Goal: Navigation & Orientation: Find specific page/section

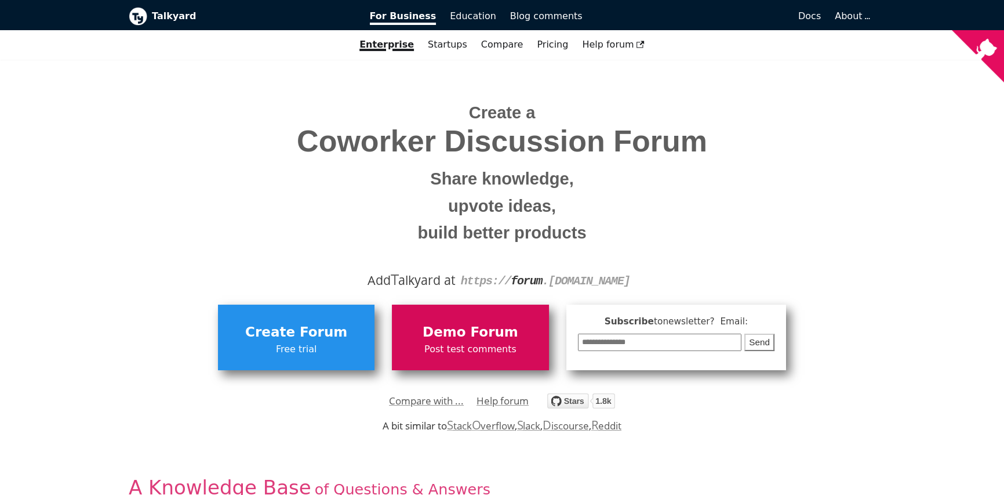
click at [498, 342] on span "Post test comments" at bounding box center [470, 348] width 145 height 15
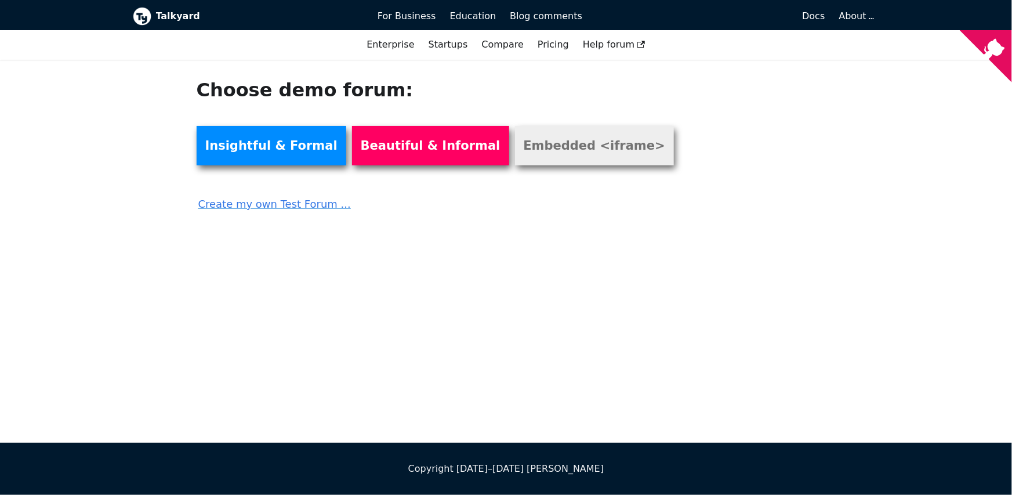
click at [527, 160] on link "Embedded <iframe>" at bounding box center [594, 145] width 159 height 39
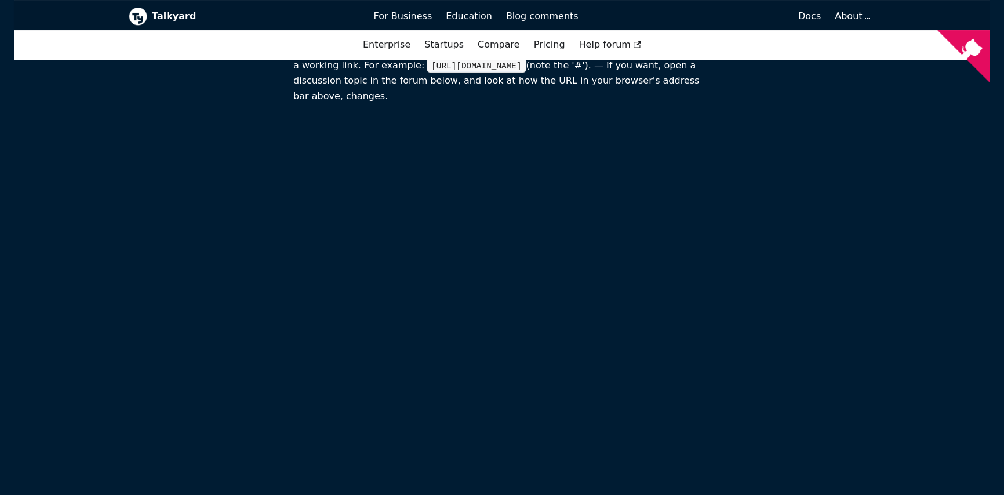
scroll to position [316, 0]
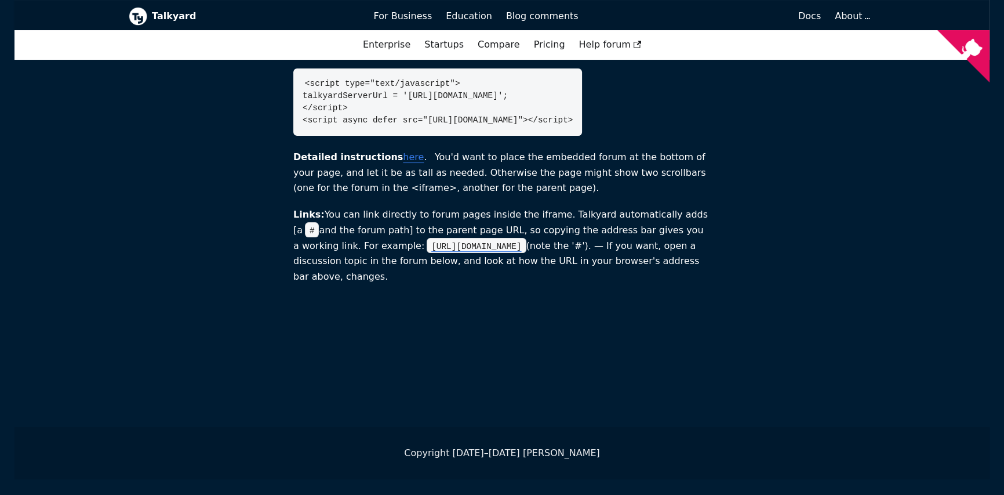
scroll to position [316, 0]
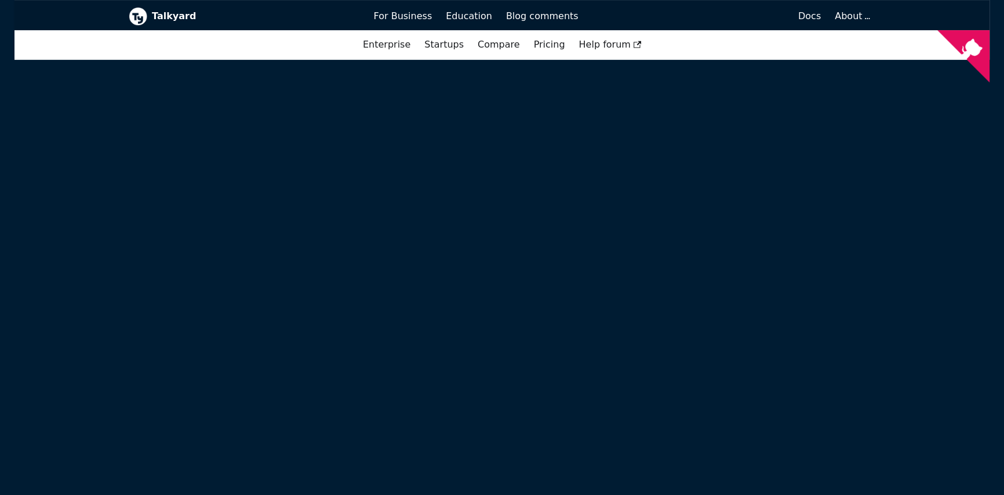
scroll to position [569, 0]
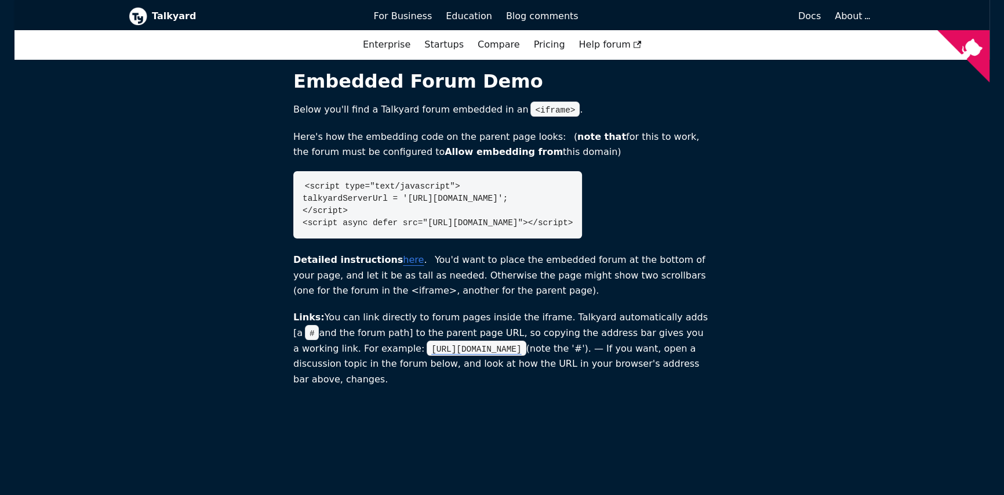
click at [473, 355] on code "https://www.talkyard.io/embedded-forum-demo#/-9/the-rules-of-writing" at bounding box center [476, 347] width 99 height 15
drag, startPoint x: 473, startPoint y: 360, endPoint x: 436, endPoint y: 282, distance: 86.4
click at [437, 282] on section "Embedded Forum Demo Below you'll find a Talkyard forum embedded in an <iframe> …" at bounding box center [501, 228] width 417 height 317
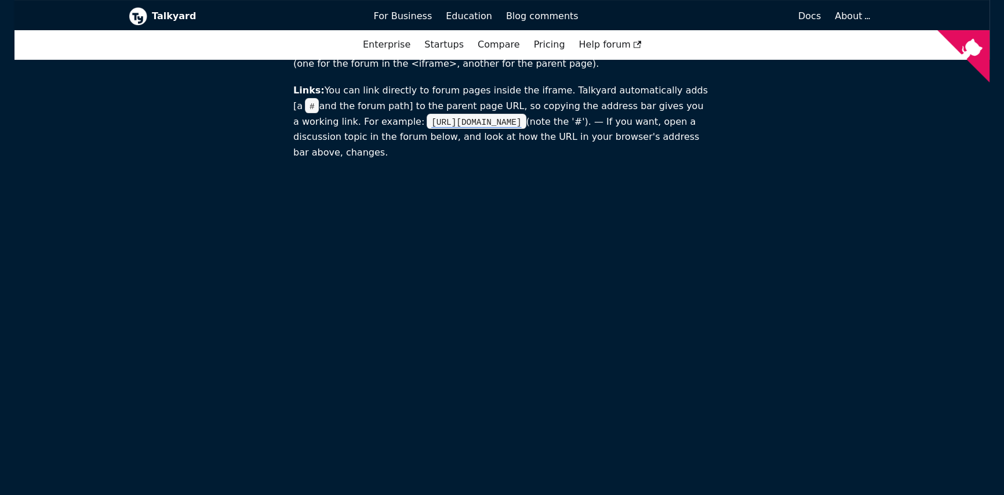
scroll to position [273, 0]
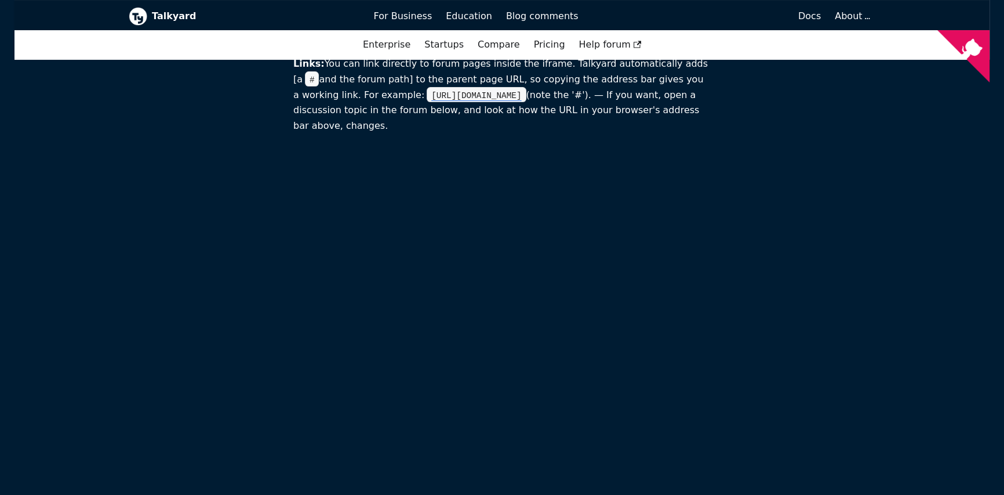
click at [481, 102] on code "https://www.talkyard.io/embedded-forum-demo#/-9/the-rules-of-writing" at bounding box center [476, 94] width 99 height 15
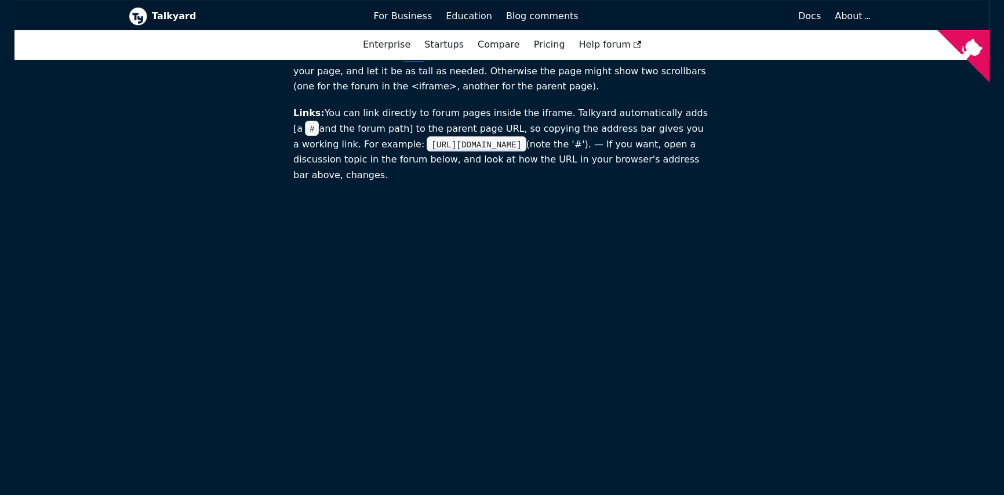
scroll to position [209, 0]
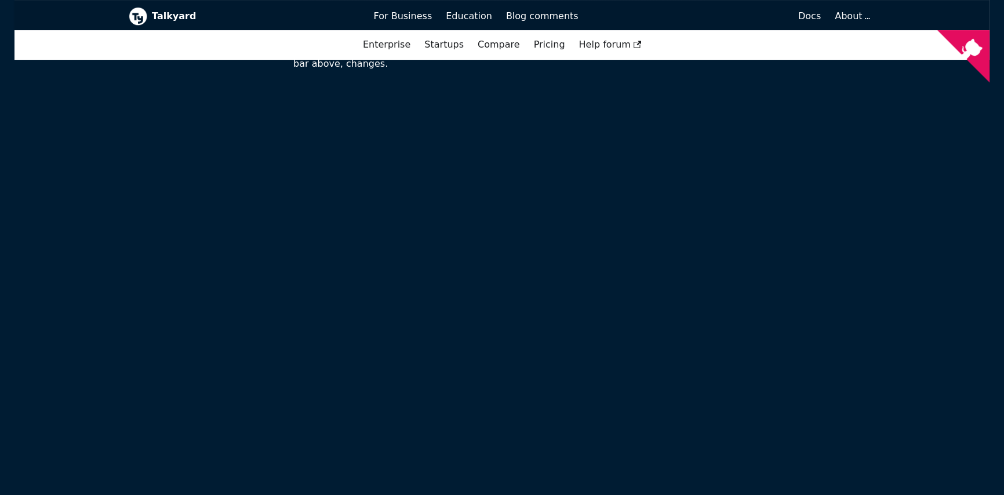
scroll to position [336, 0]
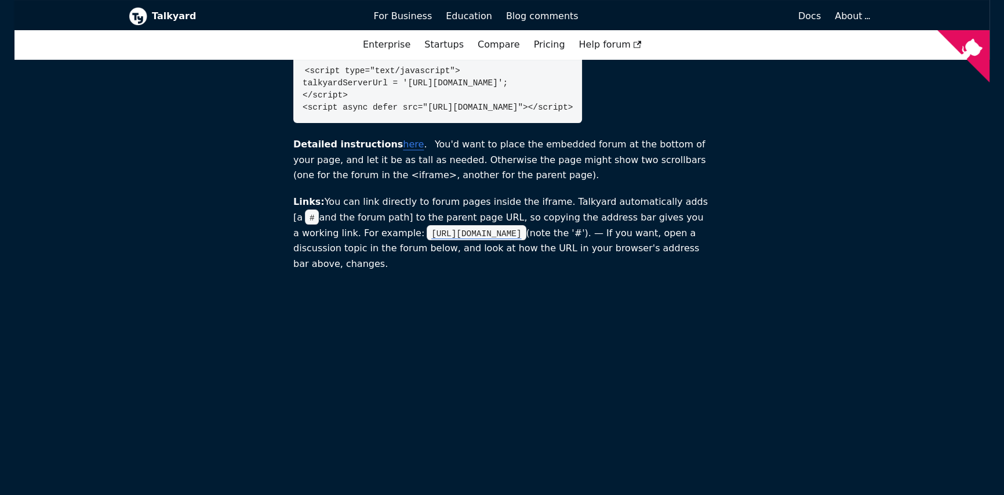
scroll to position [301, 0]
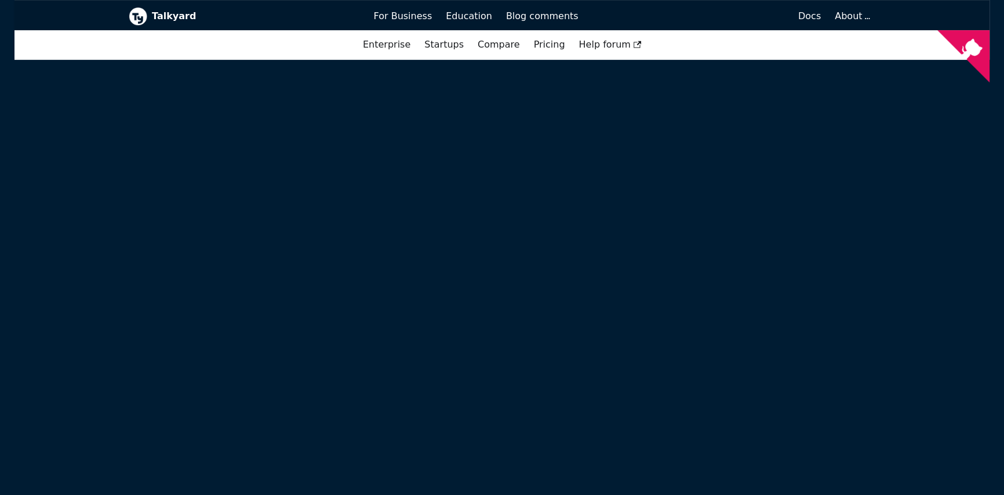
scroll to position [715, 0]
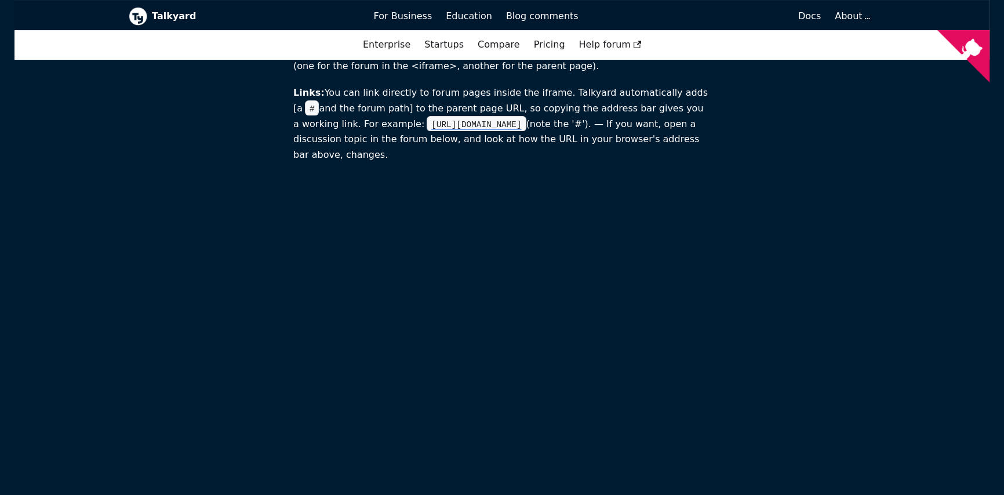
scroll to position [217, 0]
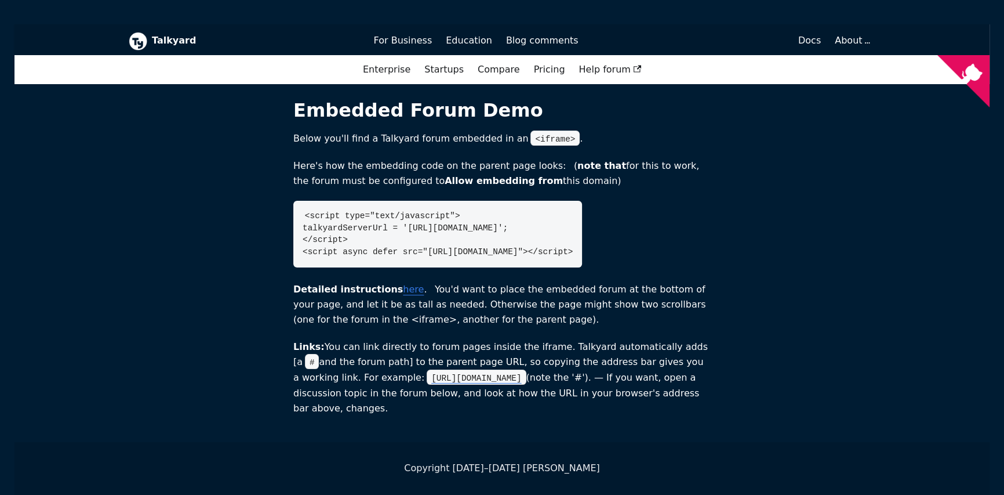
scroll to position [18, 0]
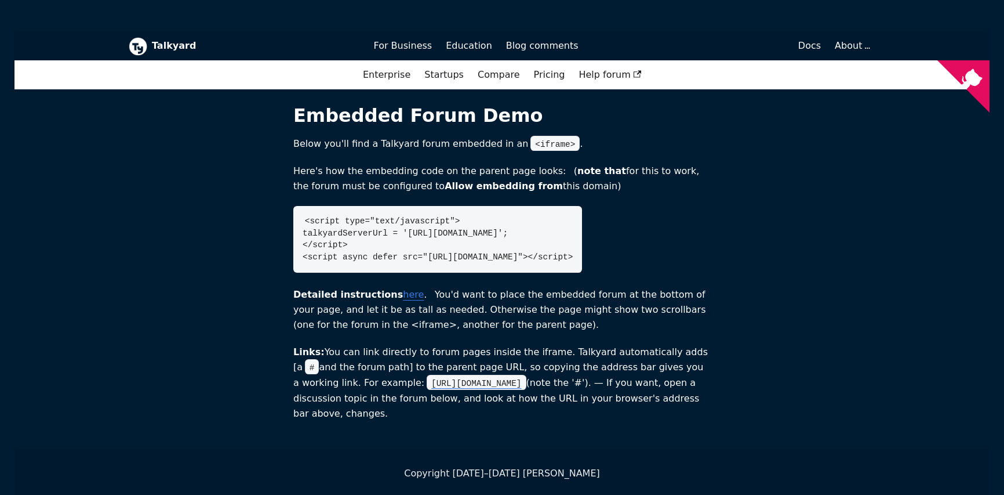
scroll to position [18, 0]
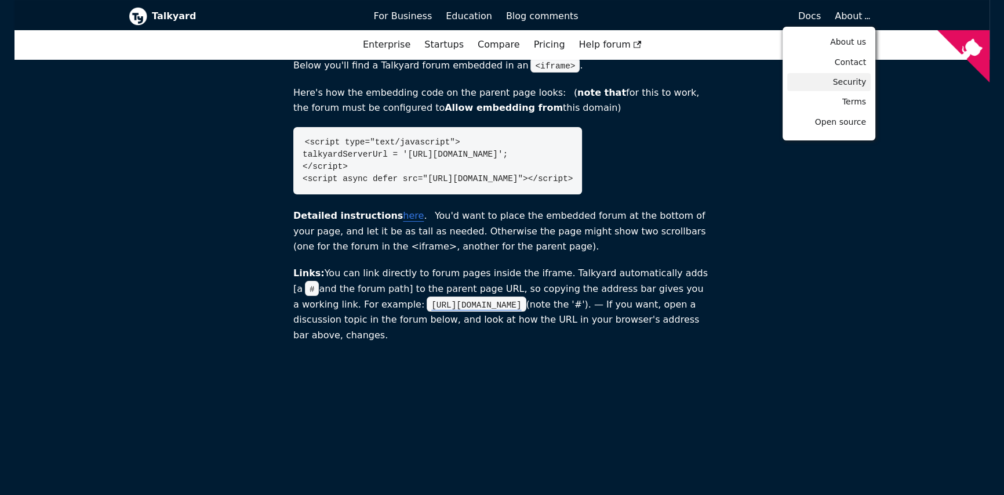
scroll to position [316, 0]
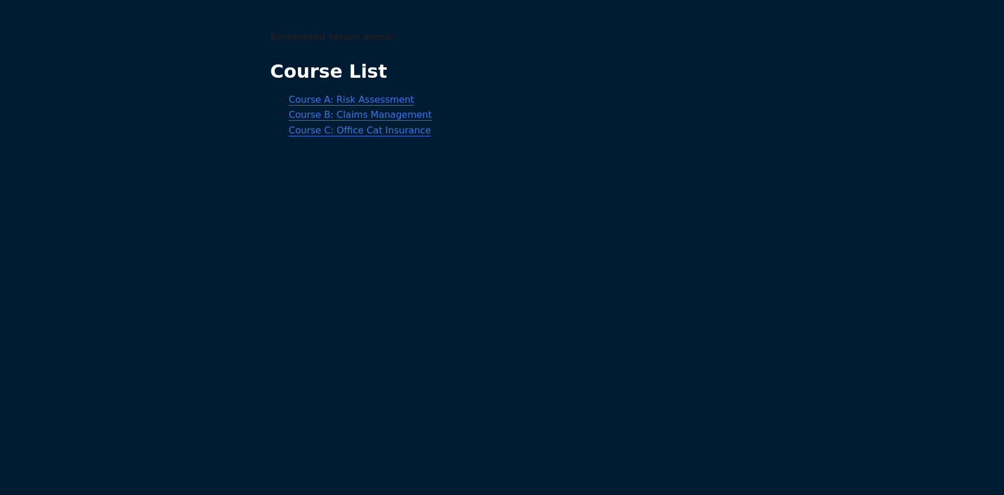
click at [347, 103] on link "Course A: Risk Assessment" at bounding box center [351, 99] width 125 height 11
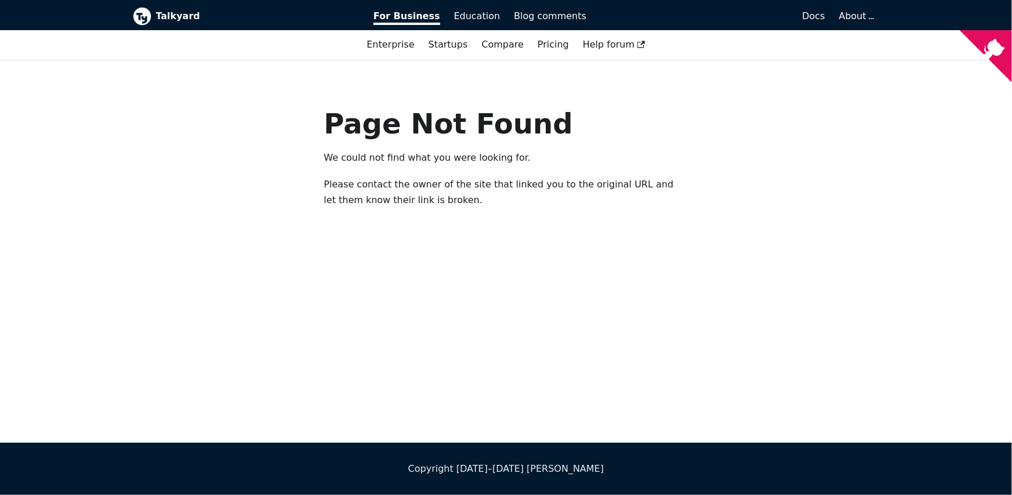
drag, startPoint x: 131, startPoint y: 144, endPoint x: 111, endPoint y: 153, distance: 21.8
click at [112, 157] on div "Page Not Found We could not find what you were looking for. Please contact the …" at bounding box center [506, 251] width 1012 height 383
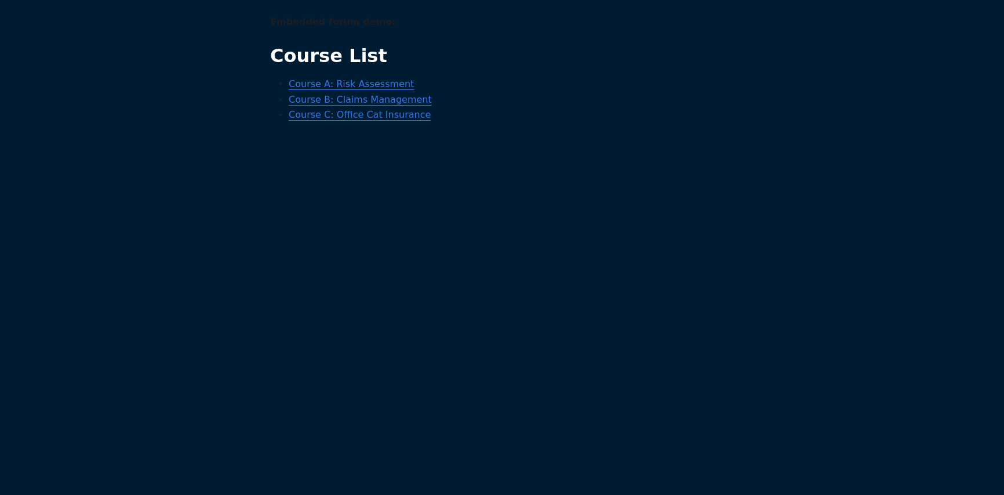
click at [339, 115] on link "Course C: Office Cat Insurance" at bounding box center [360, 114] width 142 height 11
click at [364, 83] on link "Course A: Risk Assessment" at bounding box center [351, 83] width 125 height 11
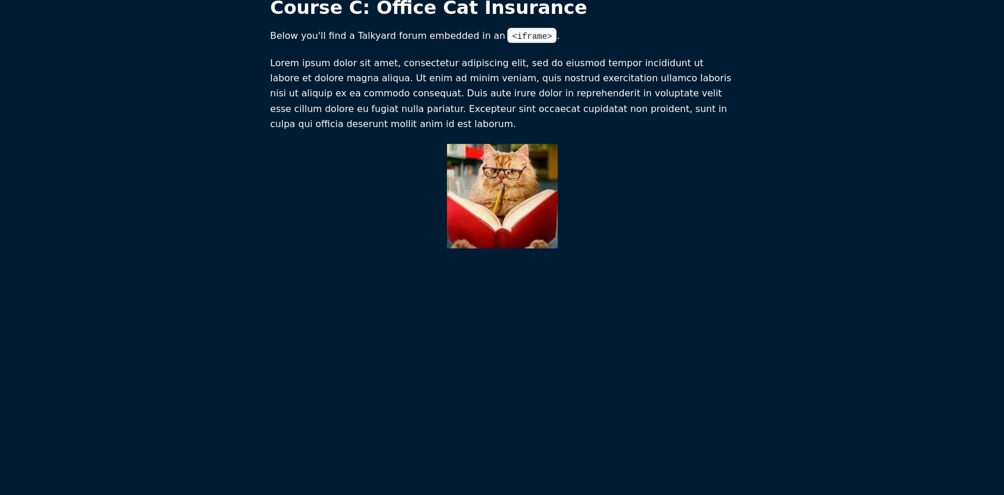
scroll to position [1, 0]
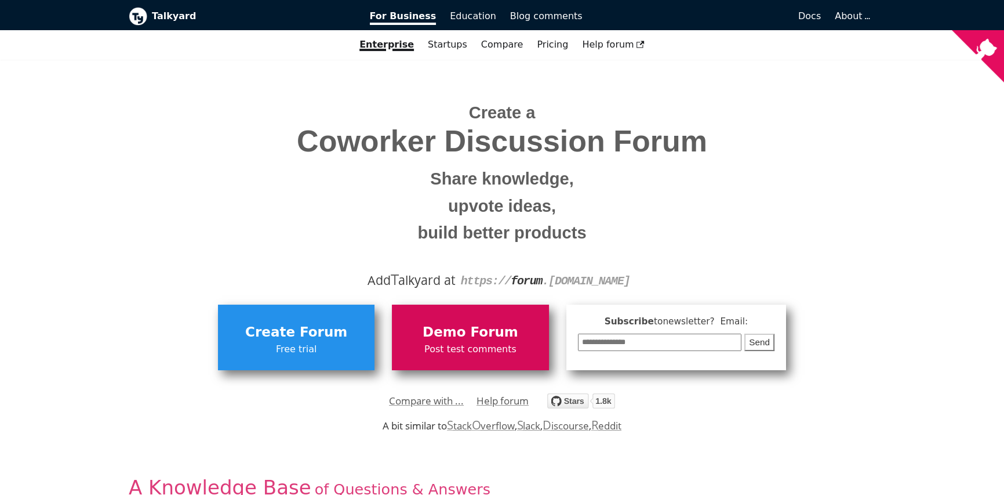
click at [488, 365] on link "Demo Forum Post test comments" at bounding box center [470, 336] width 157 height 65
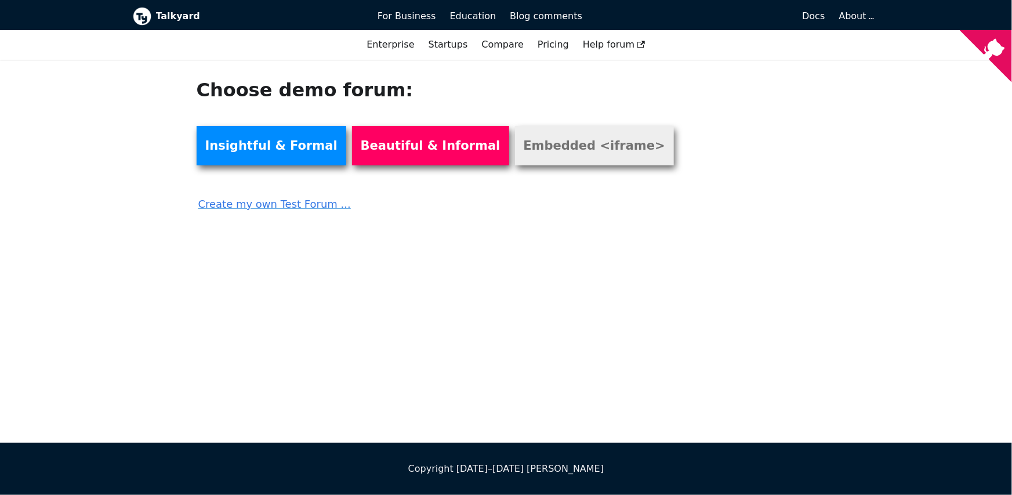
click at [570, 147] on link "Embedded <iframe>" at bounding box center [594, 145] width 159 height 39
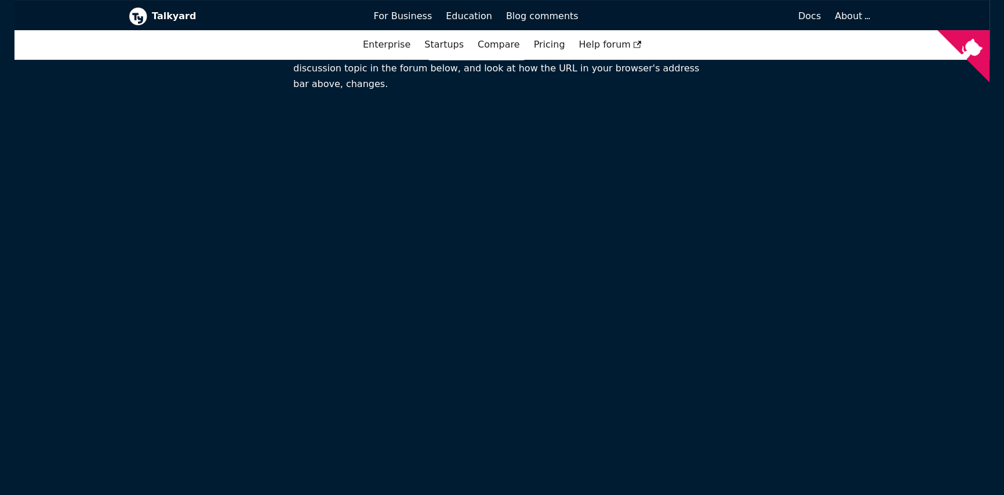
scroll to position [316, 0]
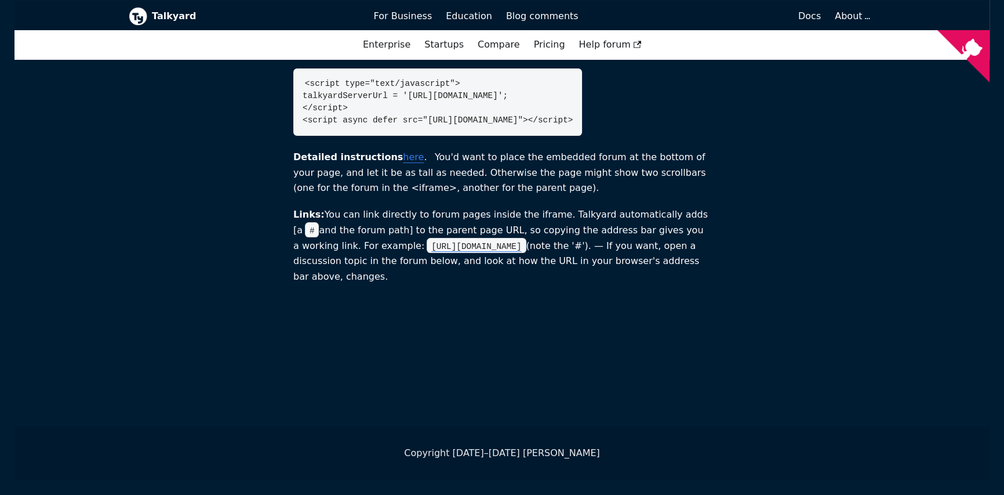
scroll to position [316, 0]
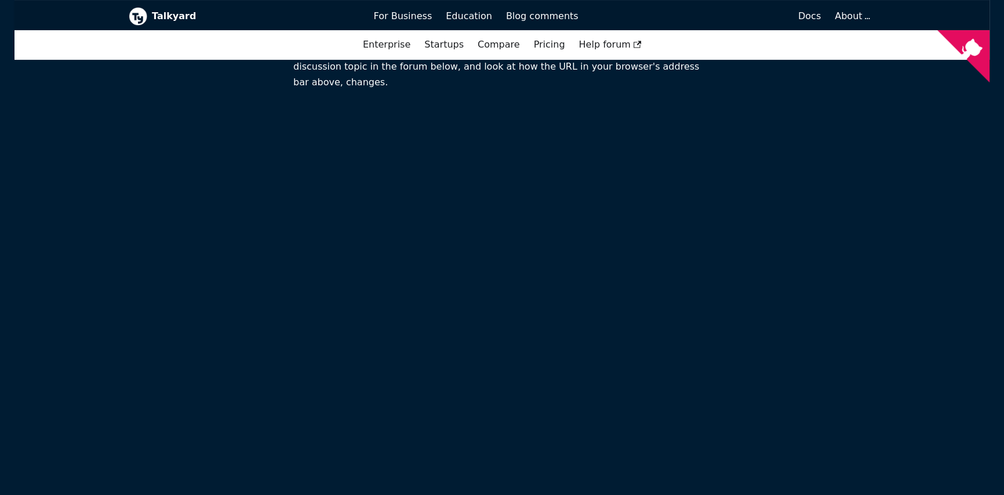
click at [99, 202] on main "Embedded Forum Demo Below you'll find a Talkyard forum embedded in an <iframe> …" at bounding box center [501, 274] width 975 height 1002
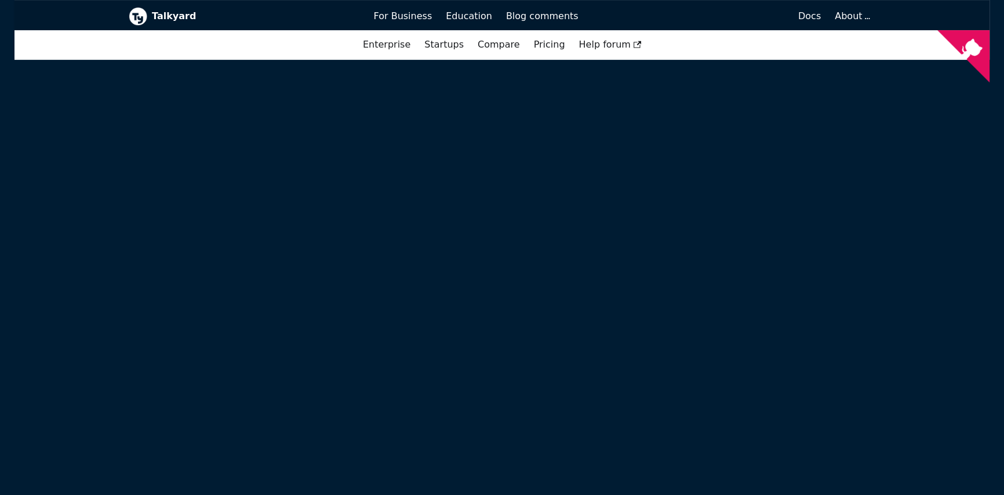
scroll to position [677, 0]
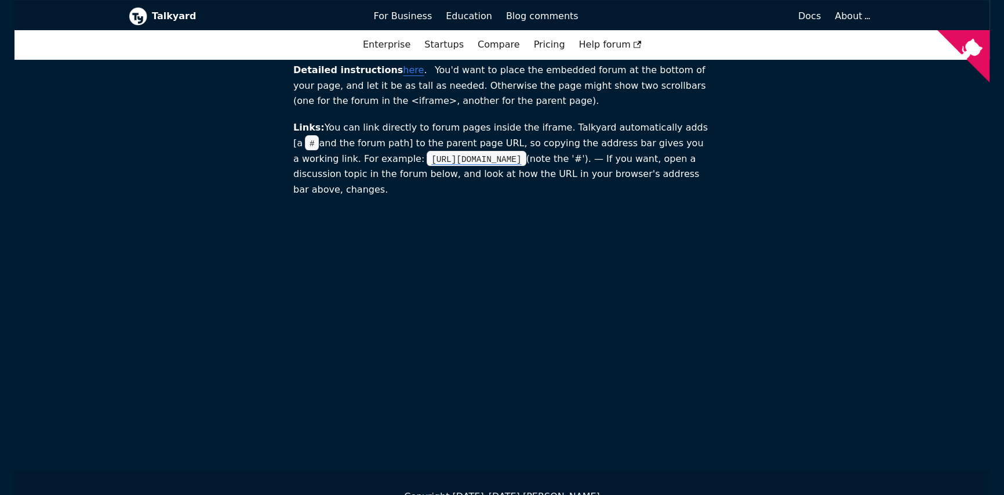
scroll to position [265, 0]
